Goal: Task Accomplishment & Management: Manage account settings

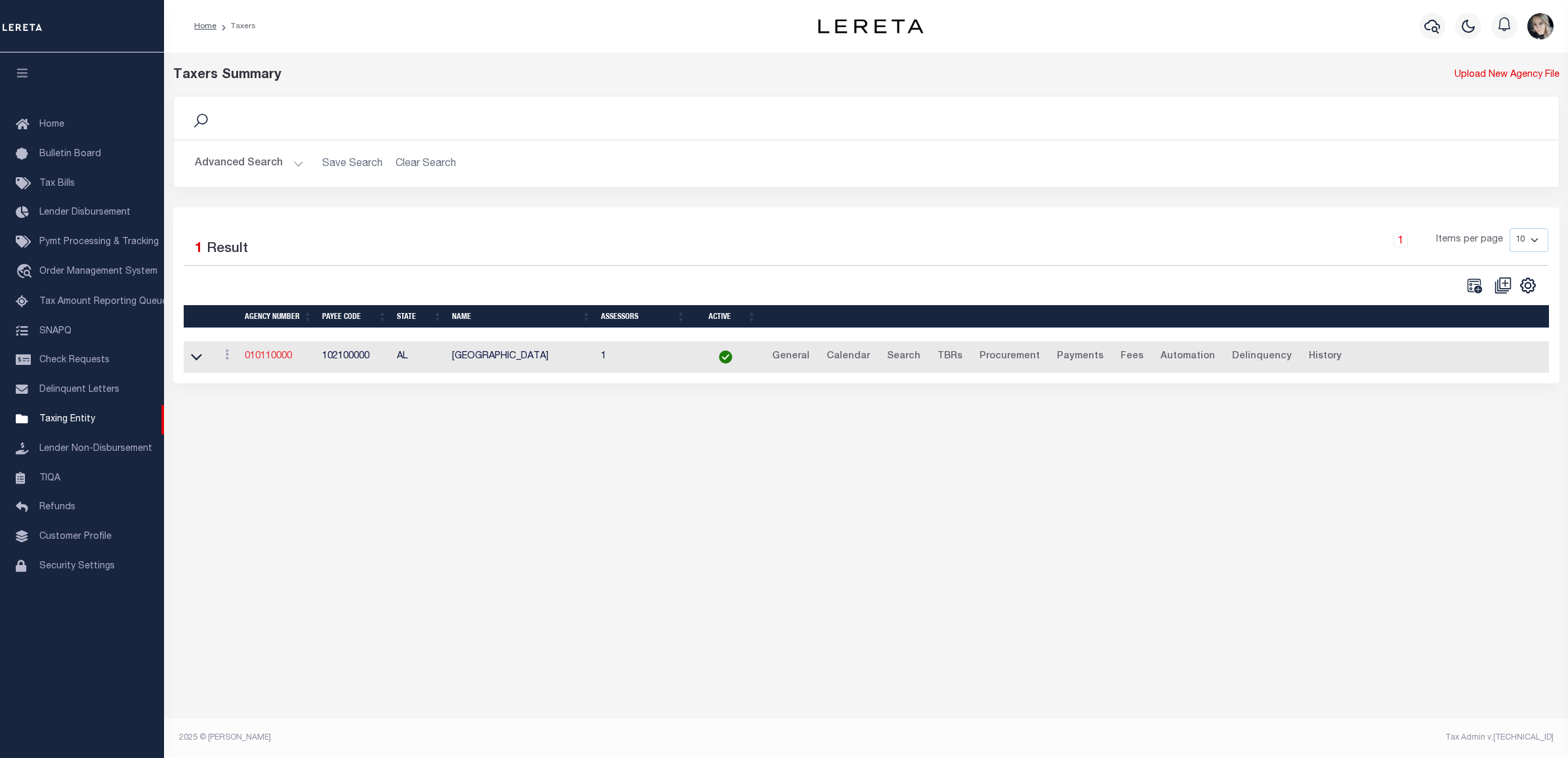
click at [279, 356] on link "010110000" at bounding box center [267, 356] width 47 height 10
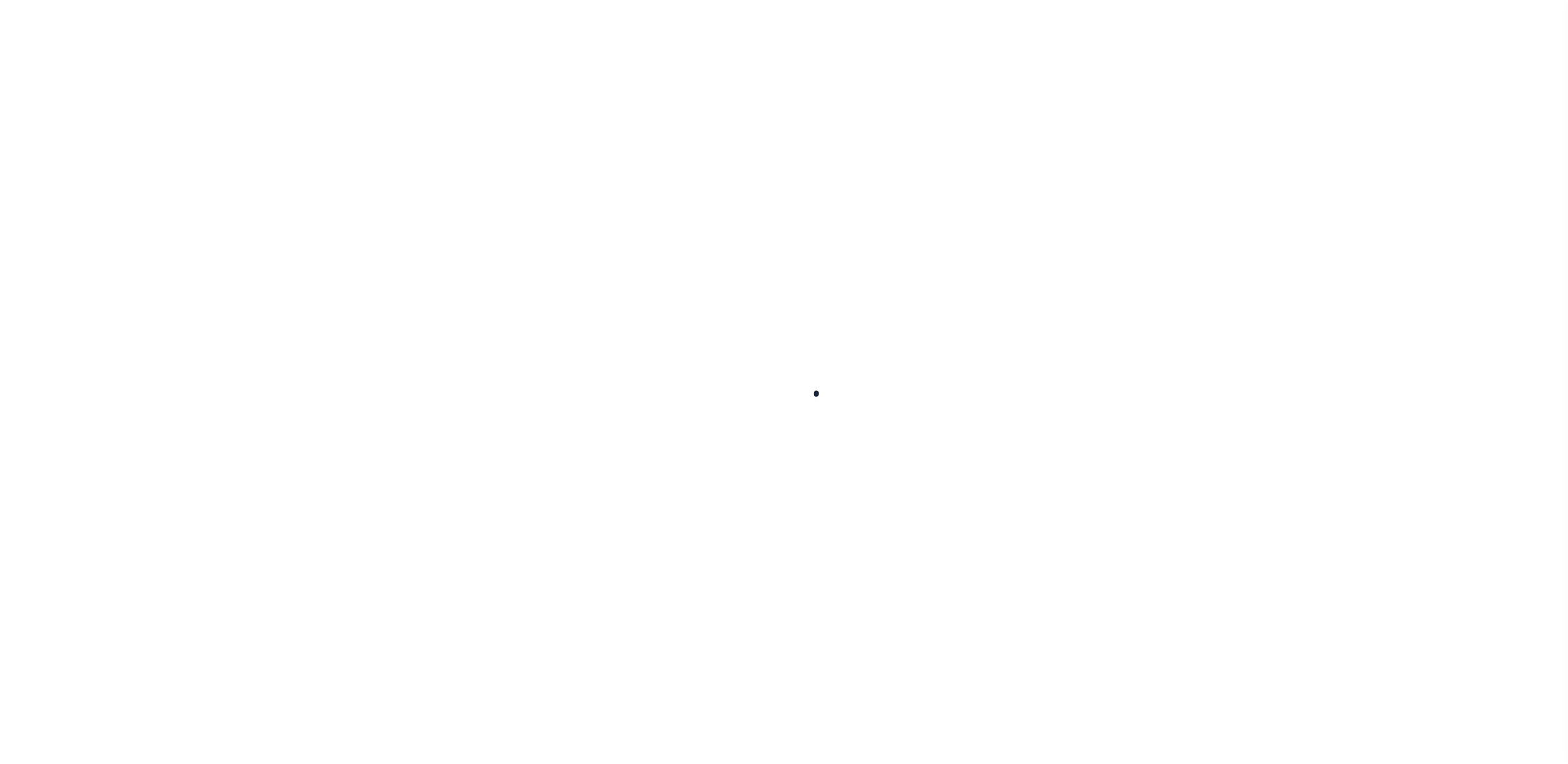
select select
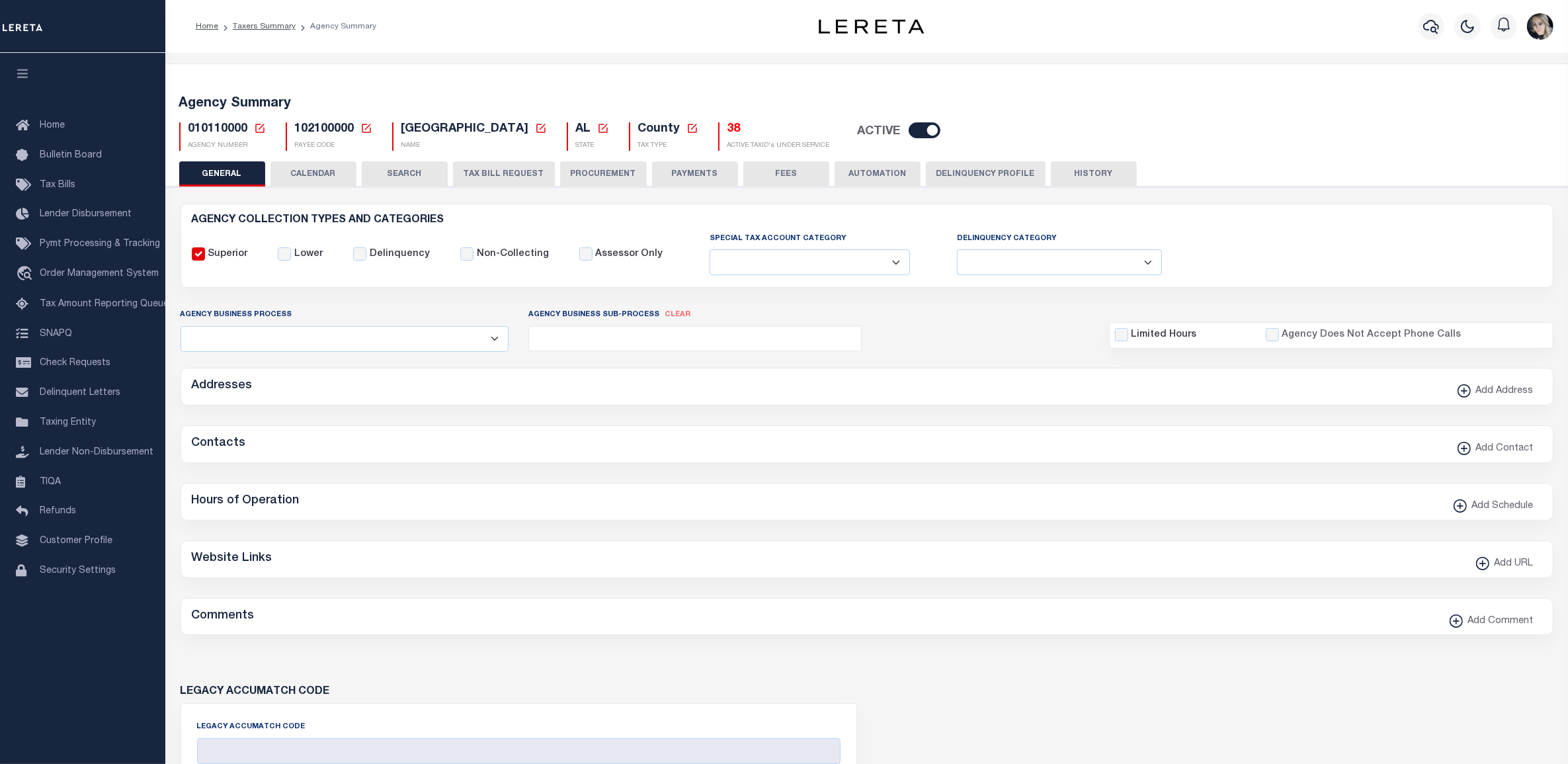
checkbox input "false"
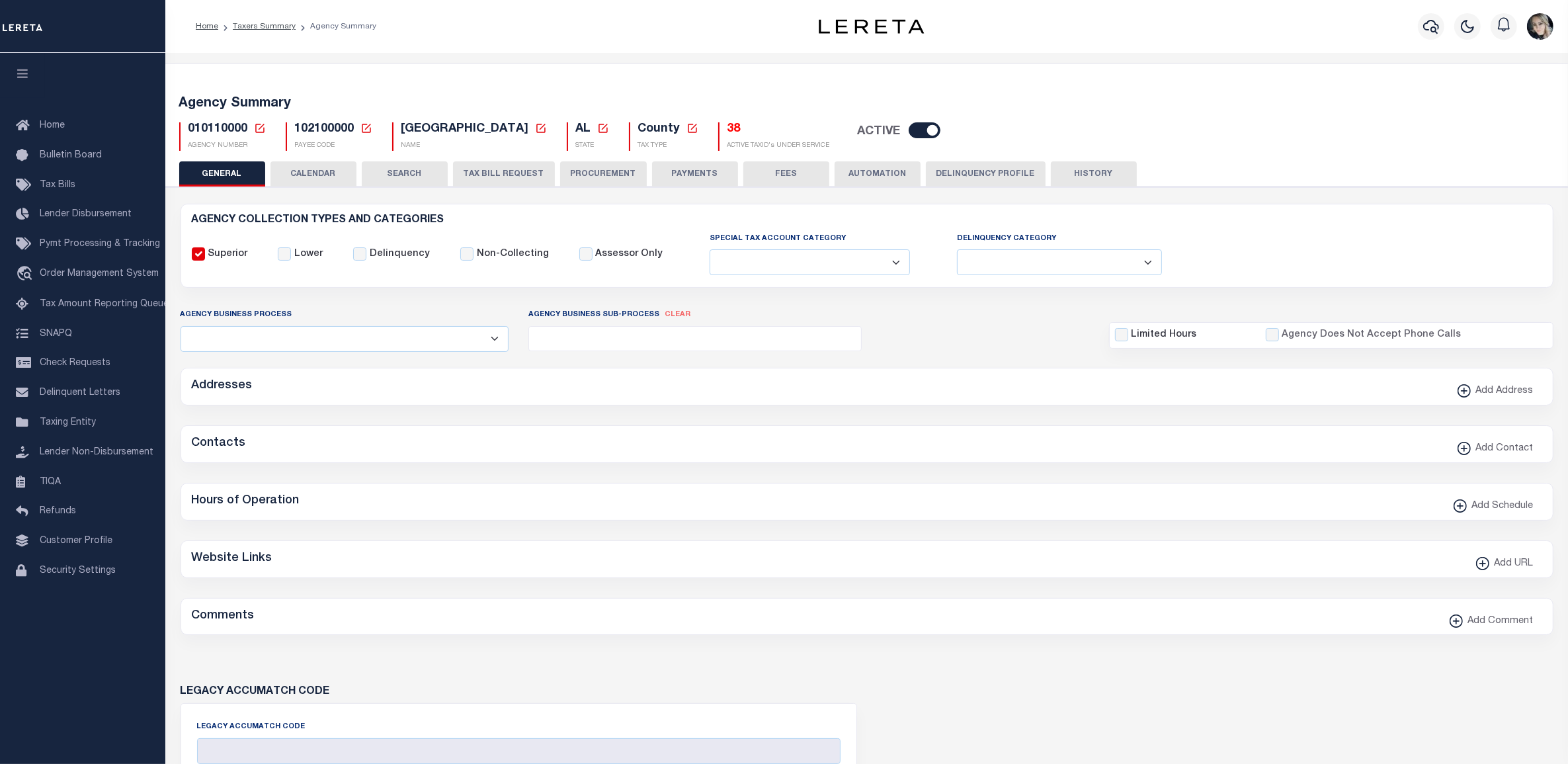
type input "102100000"
click at [262, 128] on icon at bounding box center [260, 128] width 12 height 12
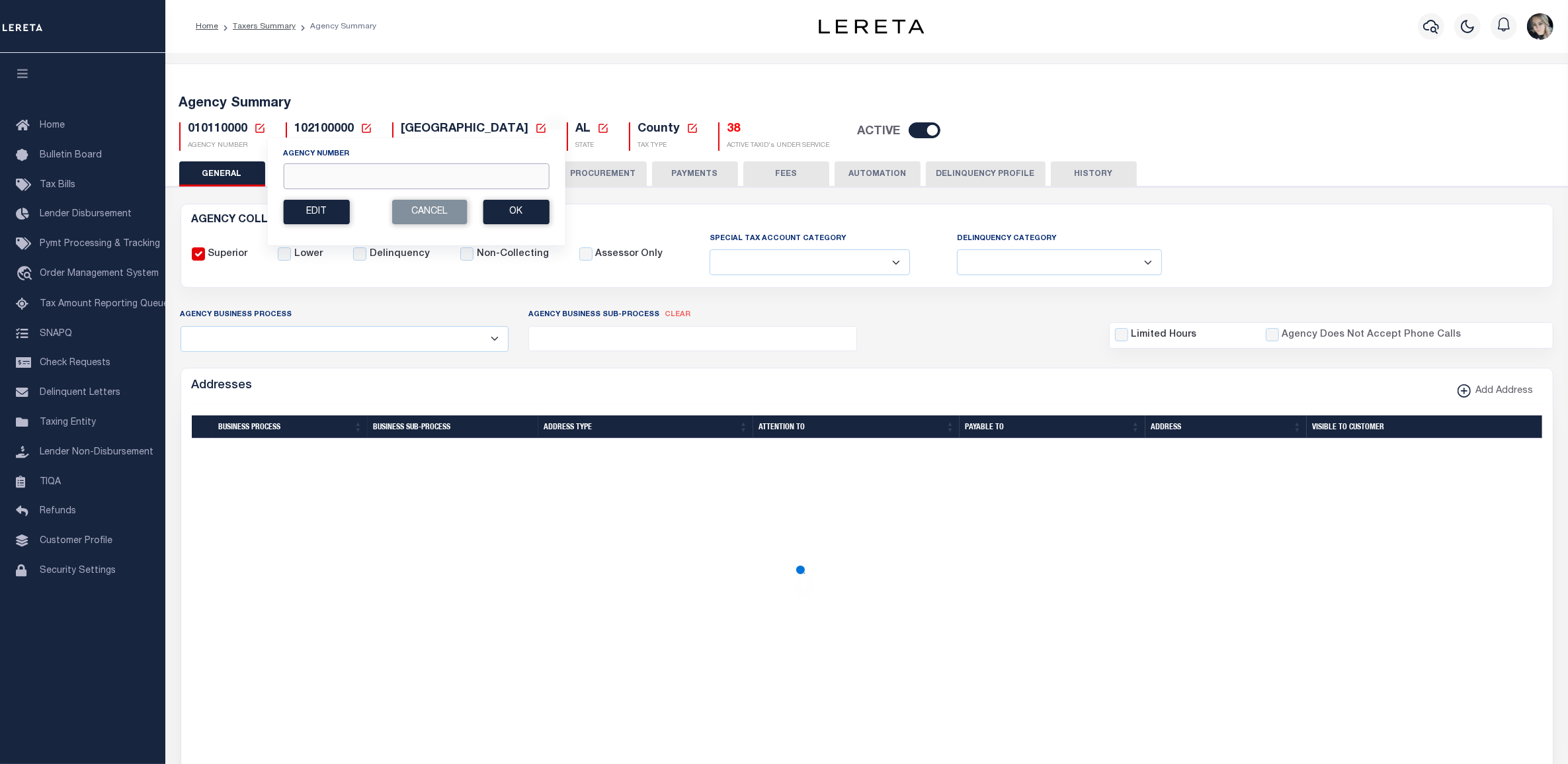
click at [354, 182] on input "Agency Number" at bounding box center [416, 176] width 266 height 26
paste input "421522001"
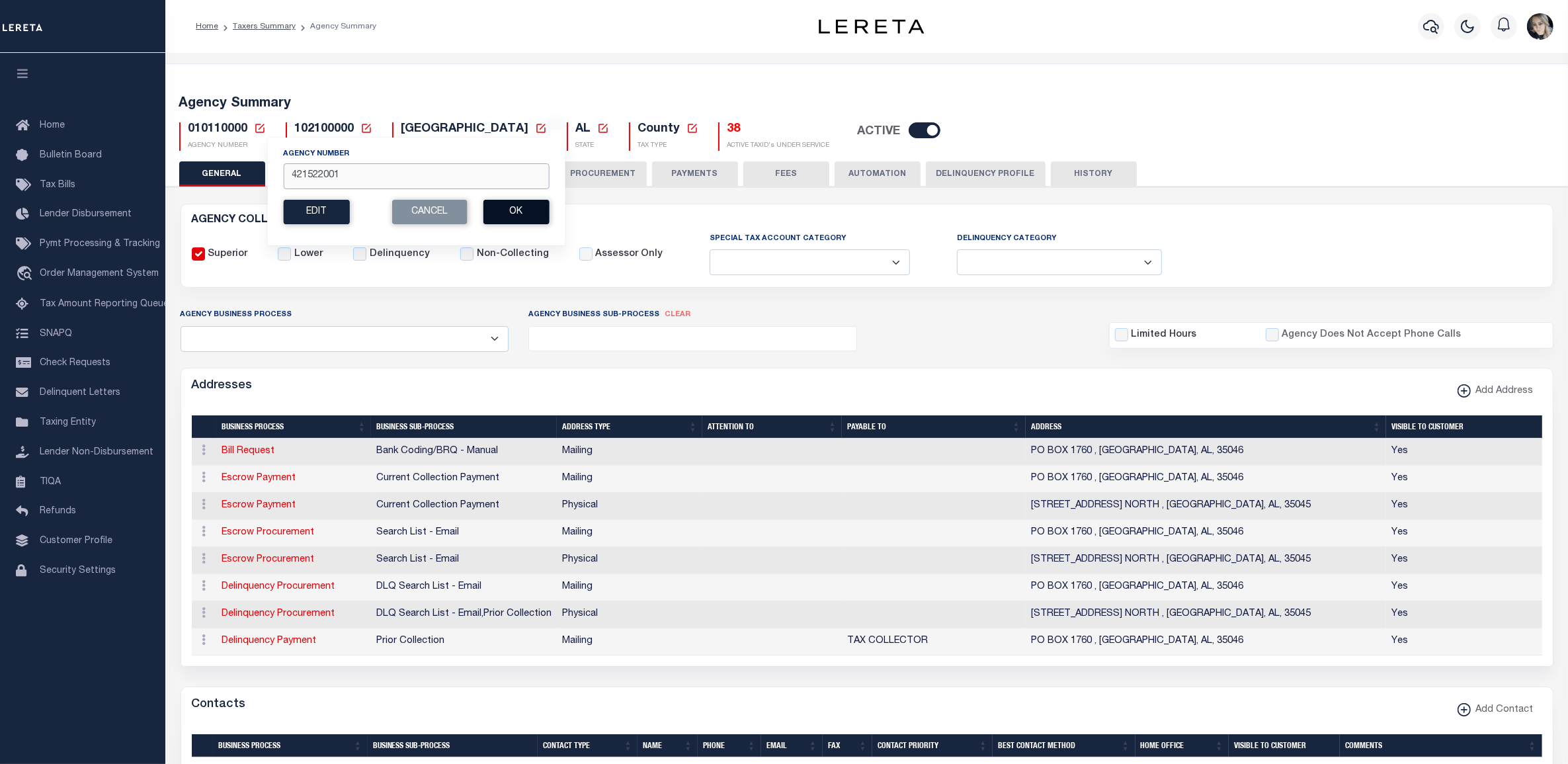
type input "421522001"
click at [511, 224] on button "Ok" at bounding box center [516, 212] width 66 height 24
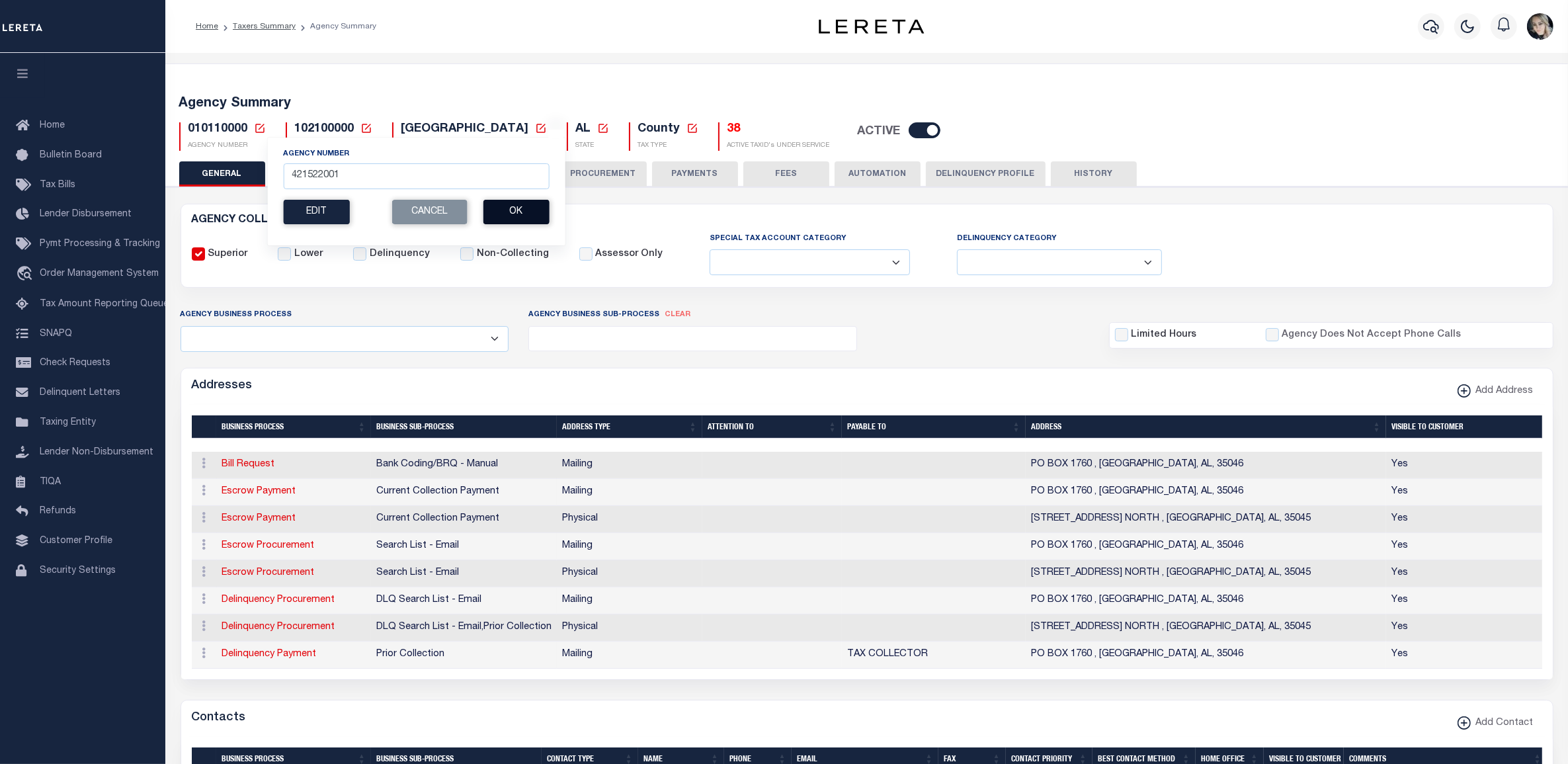
click at [518, 213] on button "Ok" at bounding box center [516, 212] width 66 height 24
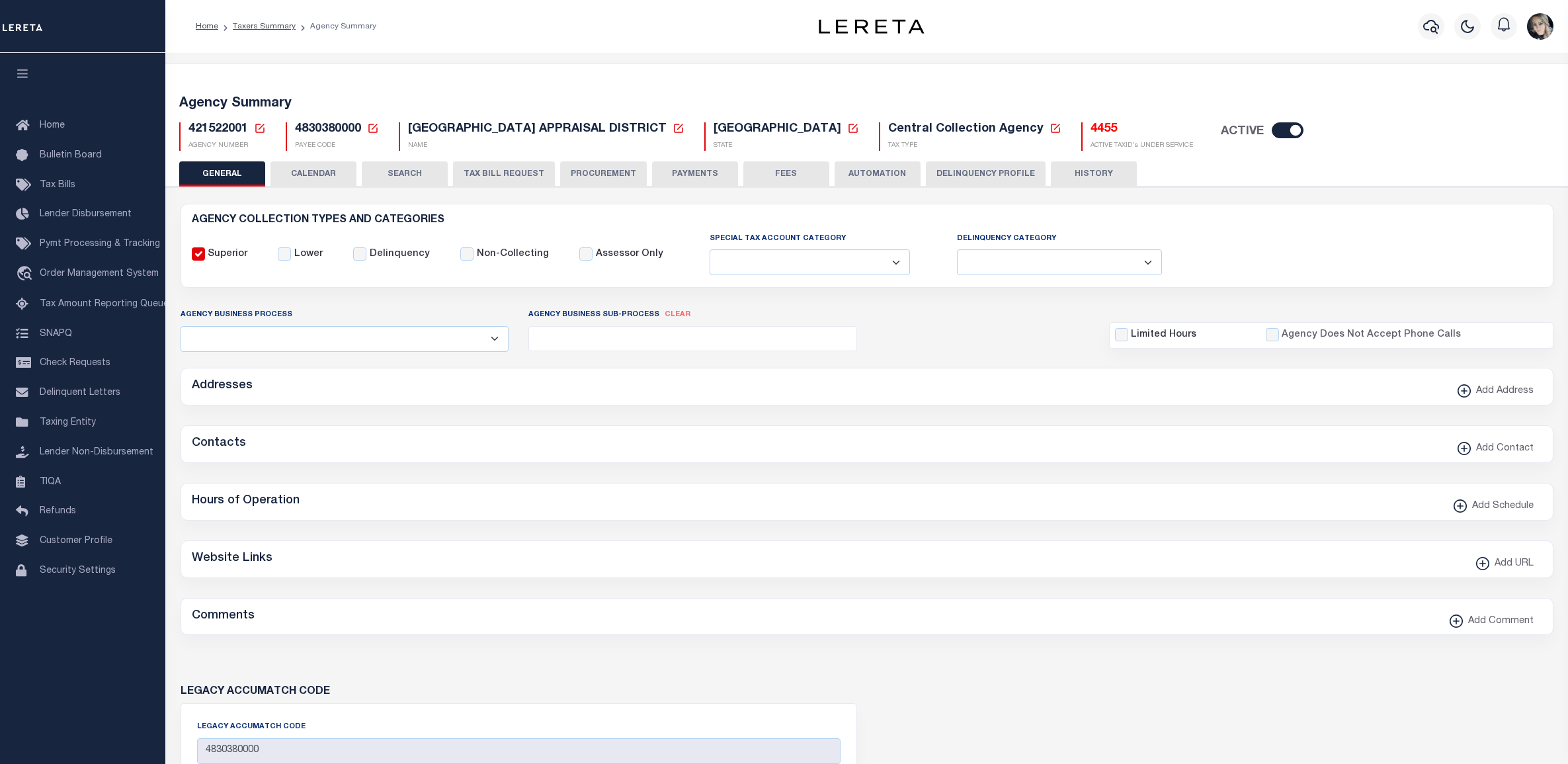
select select
click at [1091, 132] on h5 "4455" at bounding box center [1142, 129] width 103 height 14
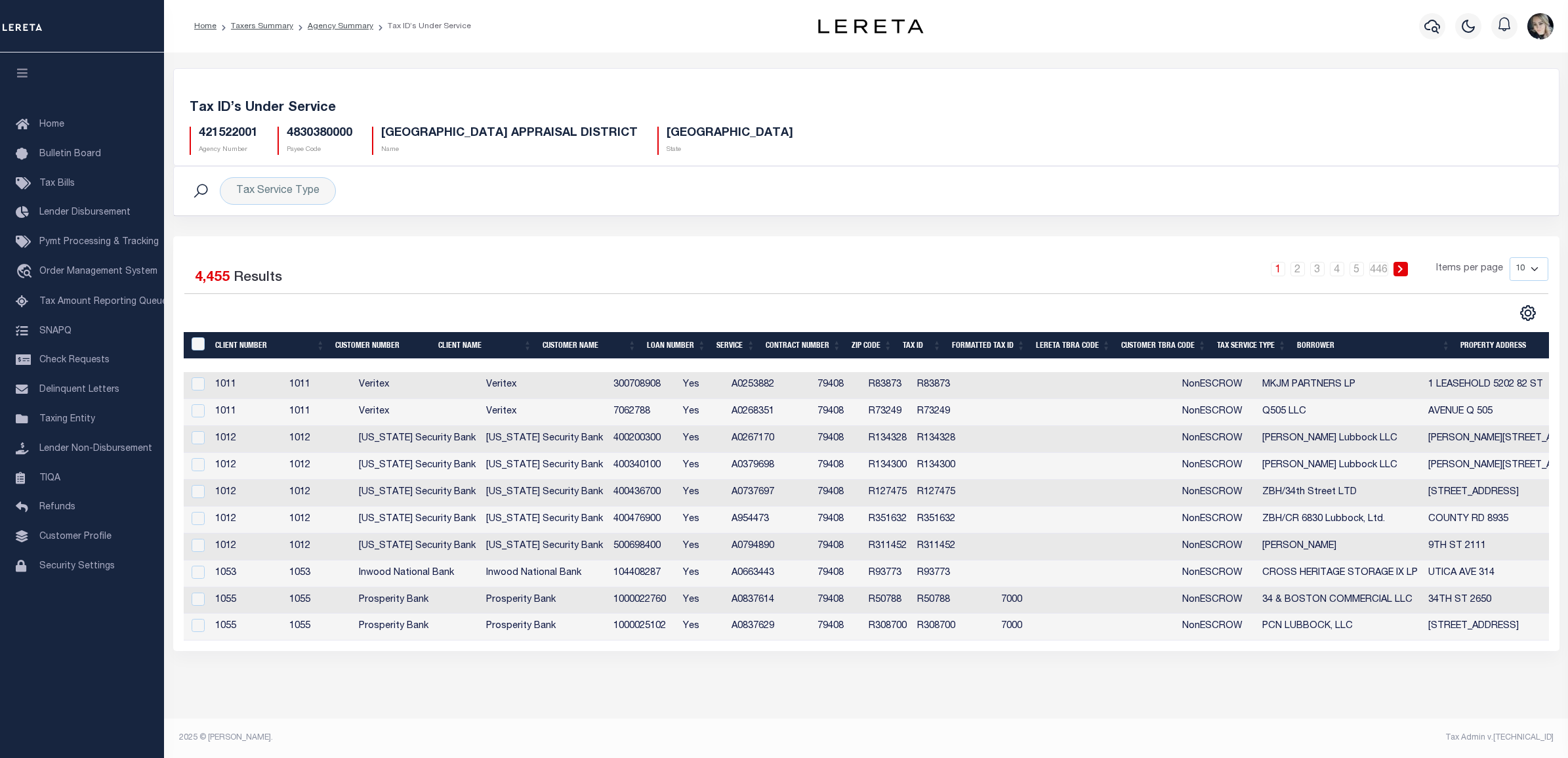
click at [1527, 277] on select "10 25 50 100" at bounding box center [1529, 268] width 39 height 24
click at [1436, 322] on div "CSV Export Selected Print Show Filter Show Search Columns 0: 1: Client Number 2…" at bounding box center [1206, 313] width 682 height 17
click at [1529, 315] on icon "" at bounding box center [1528, 313] width 17 height 17
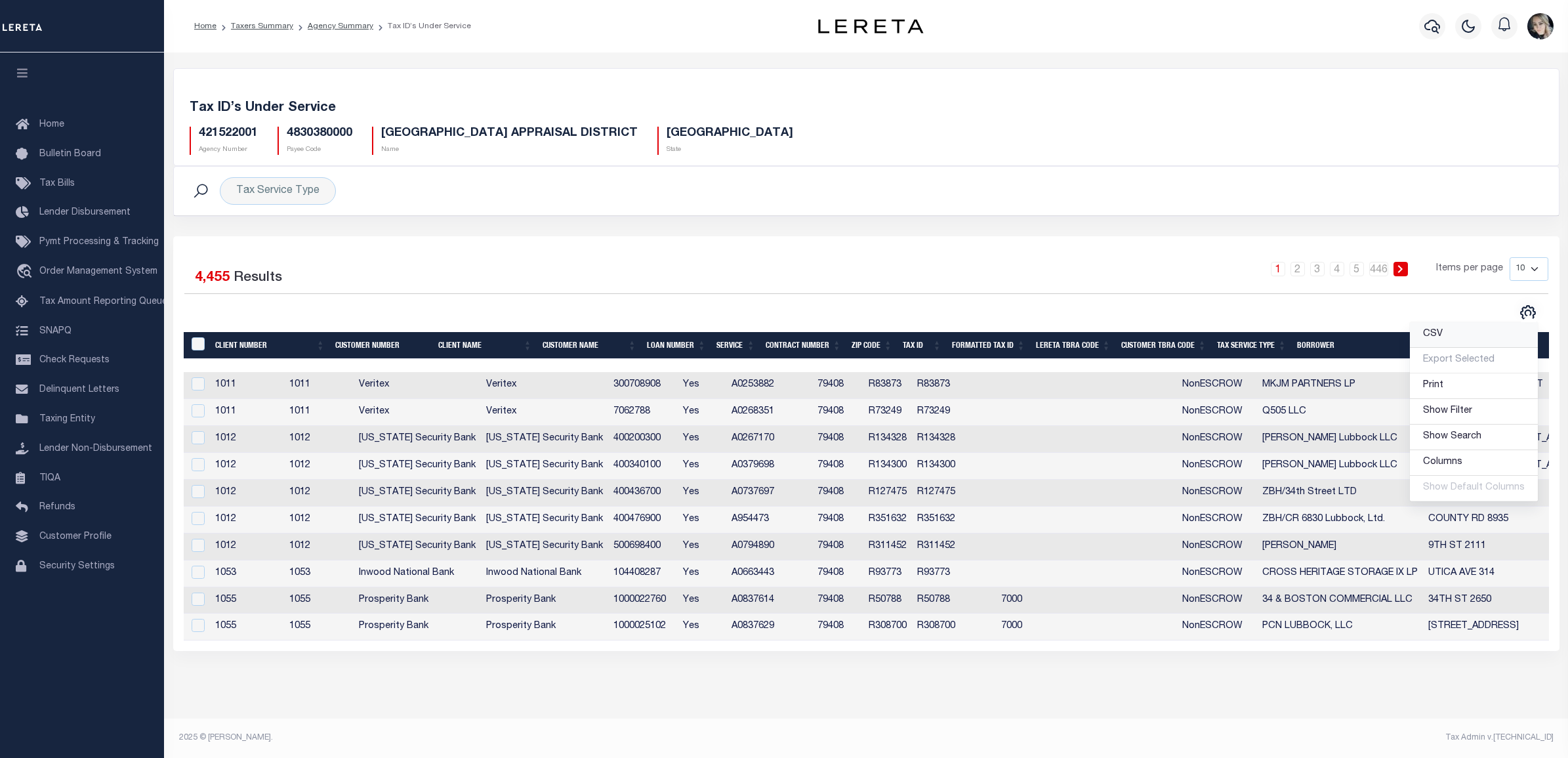
click at [1434, 335] on span "CSV" at bounding box center [1432, 334] width 20 height 10
